Goal: Task Accomplishment & Management: Manage account settings

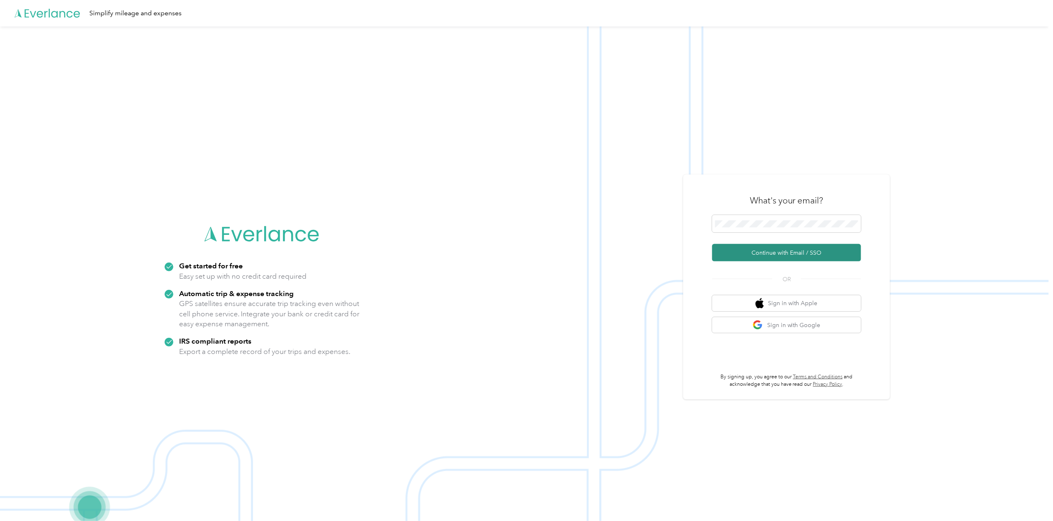
click at [773, 251] on button "Continue with Email / SSO" at bounding box center [786, 252] width 149 height 17
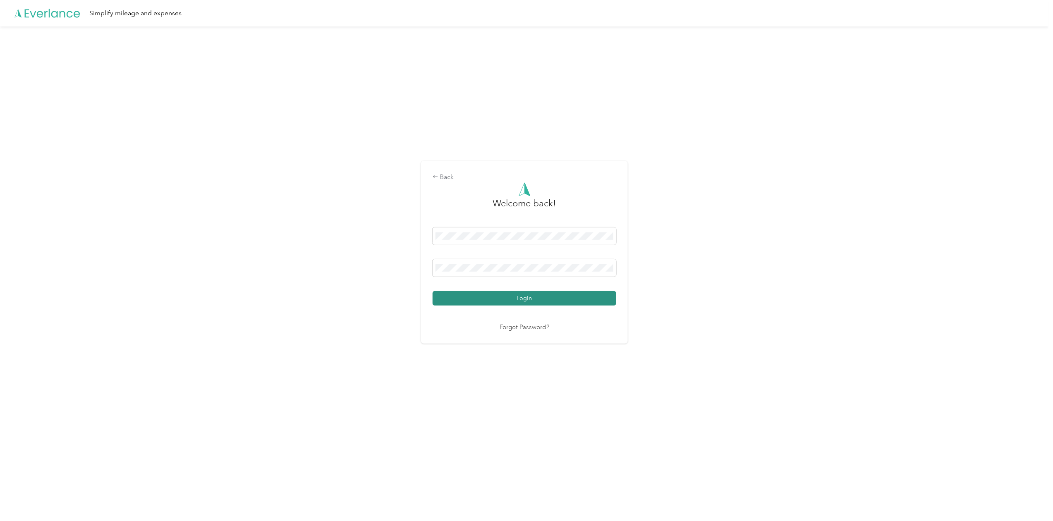
click at [524, 296] on button "Login" at bounding box center [525, 298] width 184 height 14
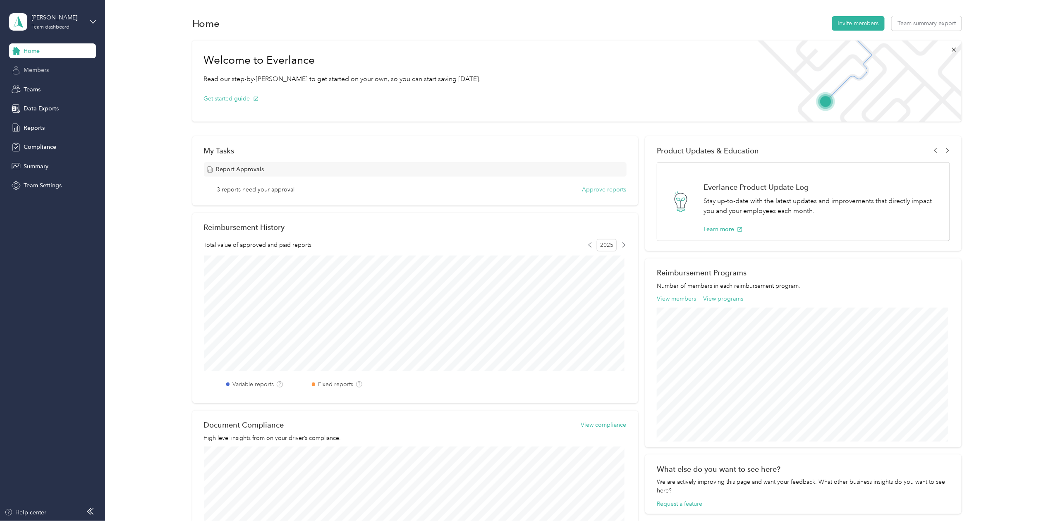
click at [37, 70] on span "Members" at bounding box center [36, 70] width 25 height 9
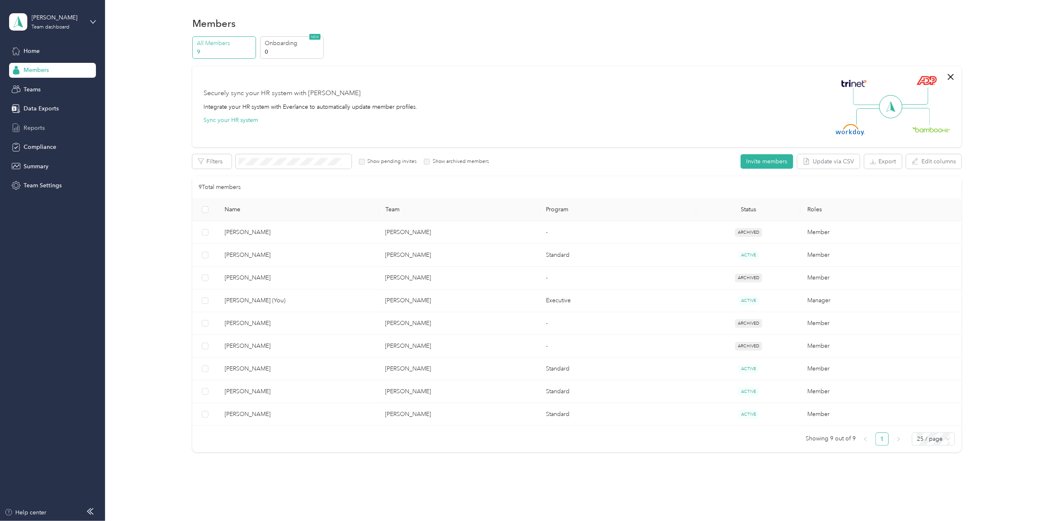
click at [29, 131] on span "Reports" at bounding box center [34, 128] width 21 height 9
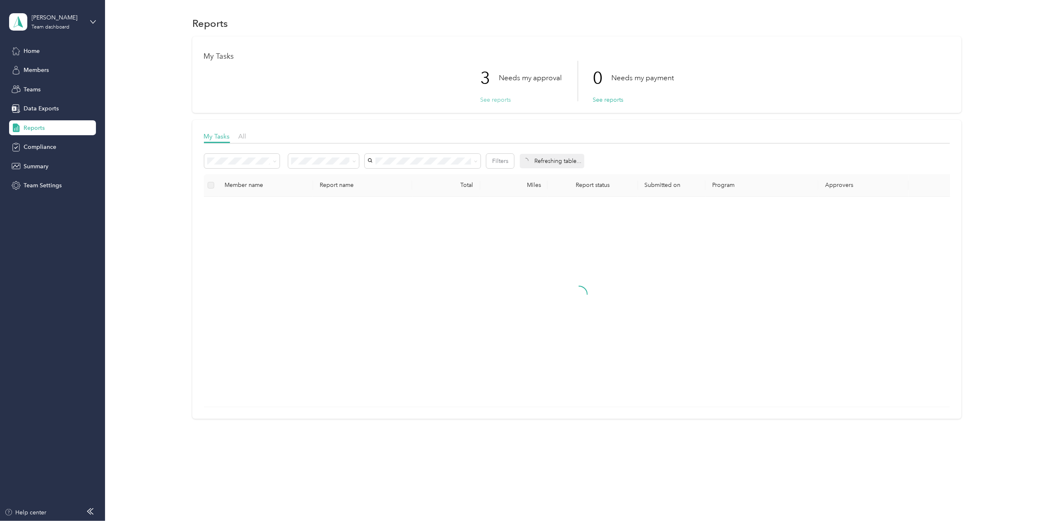
click at [491, 101] on button "See reports" at bounding box center [495, 100] width 31 height 9
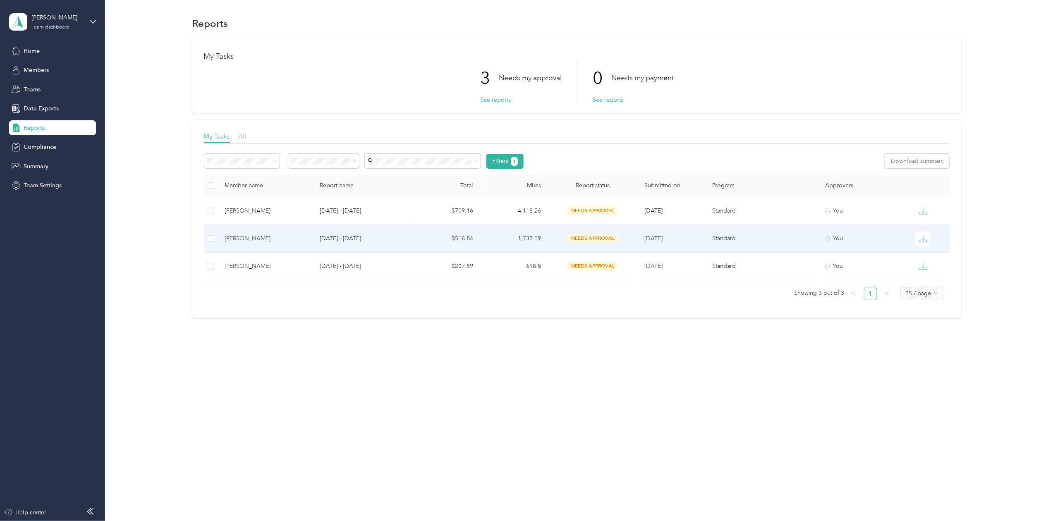
click at [248, 237] on div "[PERSON_NAME]" at bounding box center [265, 238] width 81 height 9
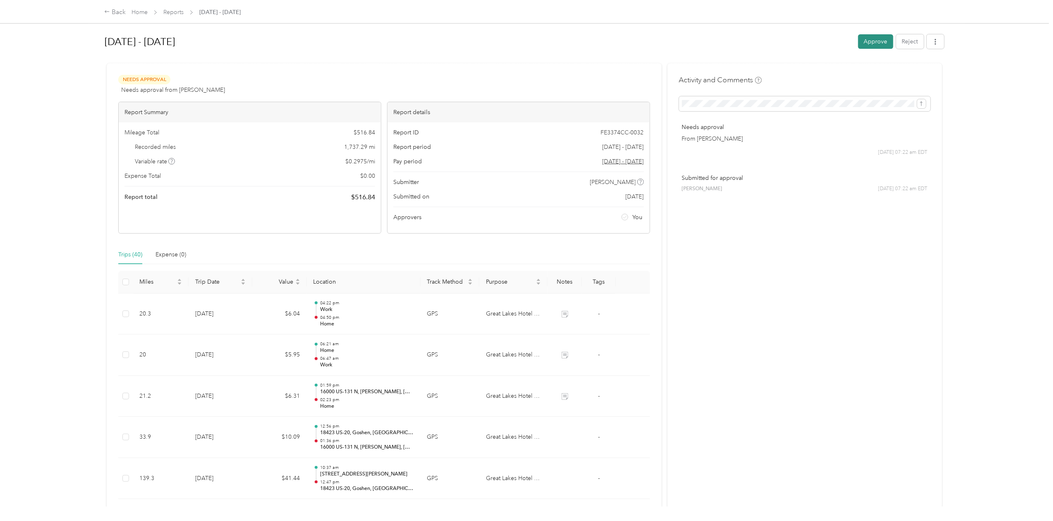
click at [866, 41] on button "Approve" at bounding box center [875, 41] width 35 height 14
click at [174, 14] on link "Reports" at bounding box center [173, 12] width 20 height 7
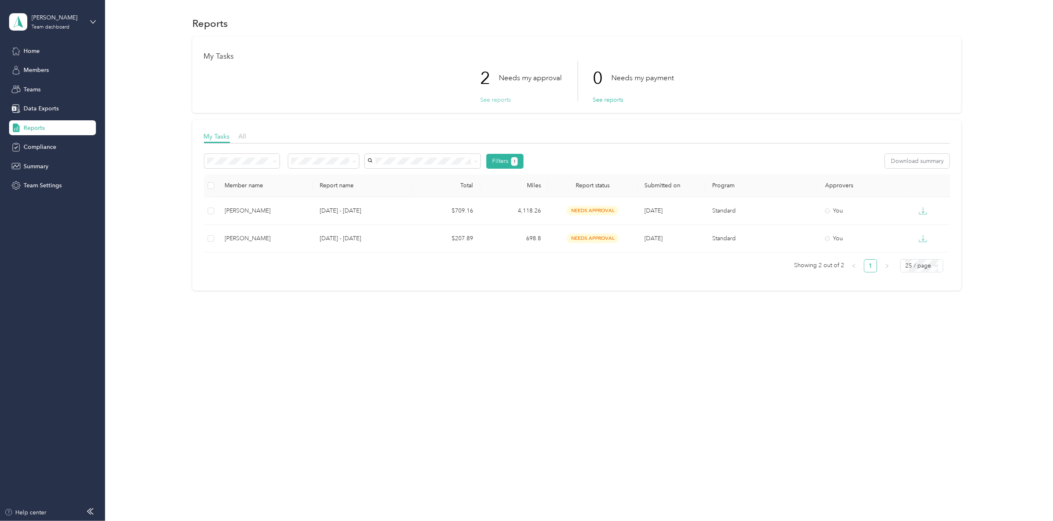
click at [486, 100] on button "See reports" at bounding box center [495, 100] width 31 height 9
click at [499, 100] on button "See reports" at bounding box center [495, 100] width 31 height 9
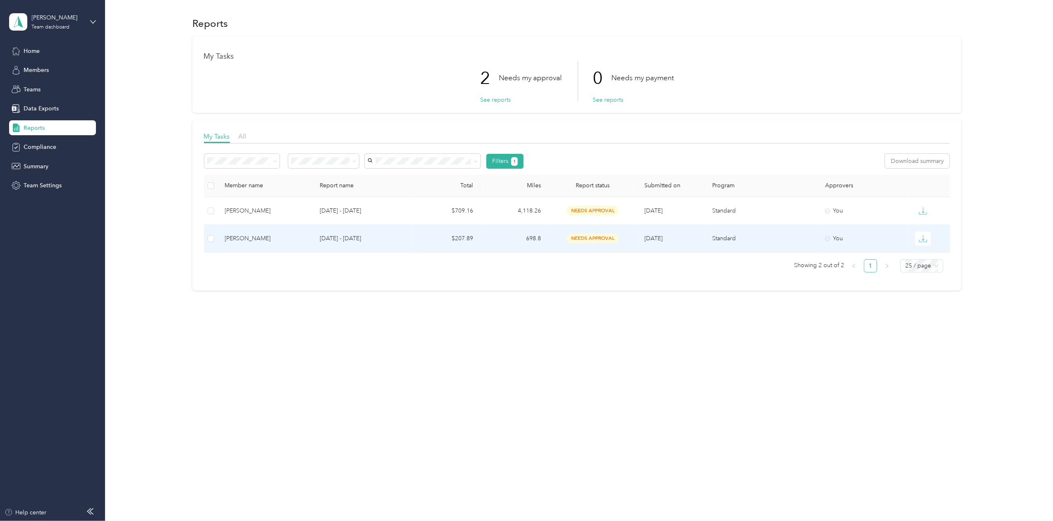
click at [237, 236] on div "[PERSON_NAME]" at bounding box center [265, 238] width 81 height 9
